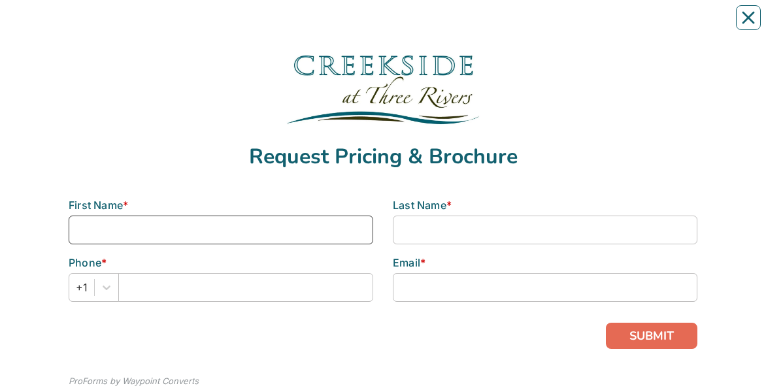
click at [80, 25] on input at bounding box center [221, 230] width 304 height 29
type input "[PERSON_NAME]"
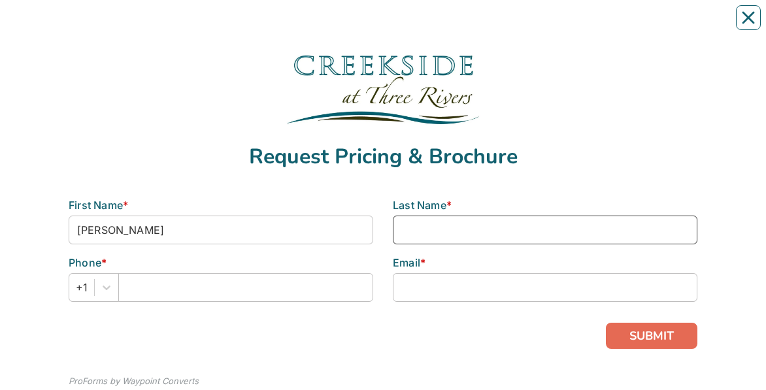
type input "[PERSON_NAME]"
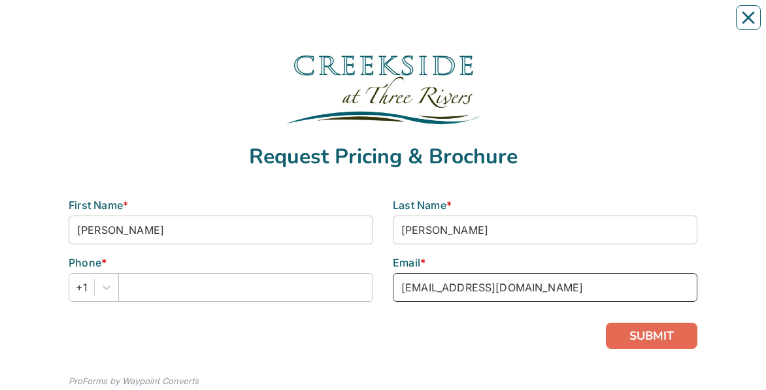
click at [421, 25] on input "[EMAIL_ADDRESS][DOMAIN_NAME]" at bounding box center [545, 287] width 304 height 29
type input "[EMAIL_ADDRESS][DOMAIN_NAME]"
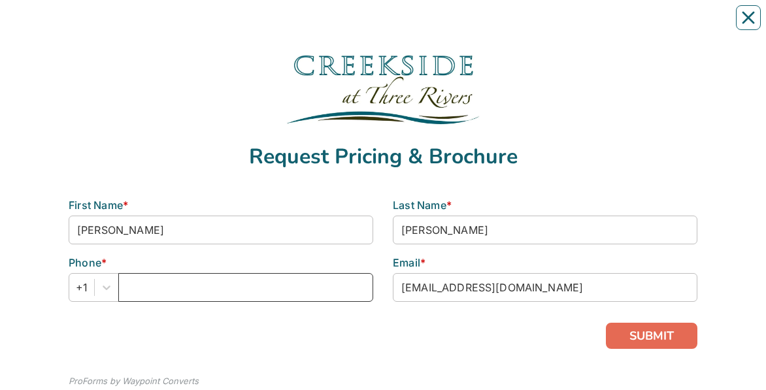
click at [187, 25] on input "text" at bounding box center [245, 287] width 255 height 29
type input "7273263105"
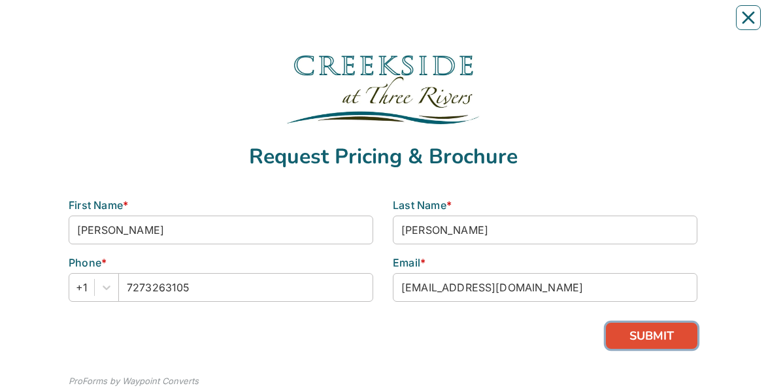
click at [657, 25] on button "SUBMIT" at bounding box center [651, 336] width 91 height 26
